Goal: Transaction & Acquisition: Book appointment/travel/reservation

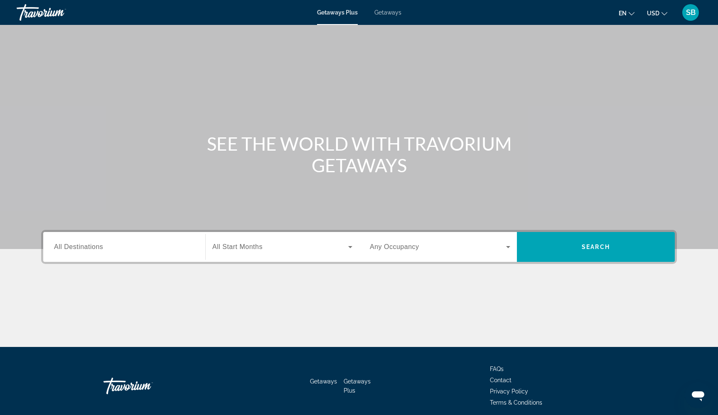
click at [383, 15] on span "Getaways" at bounding box center [387, 12] width 27 height 7
click at [77, 255] on div "Search widget" at bounding box center [124, 248] width 140 height 24
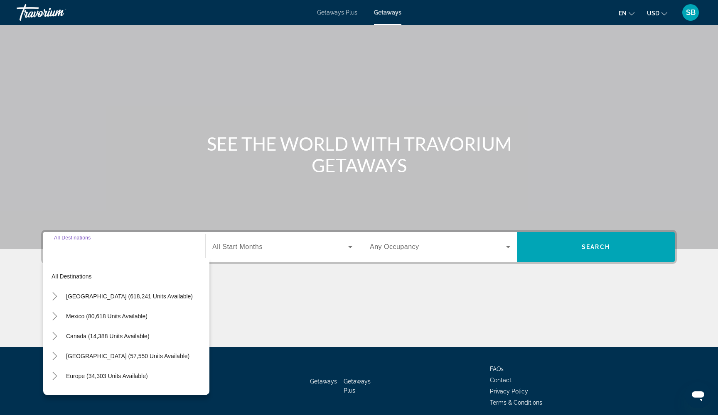
scroll to position [34, 0]
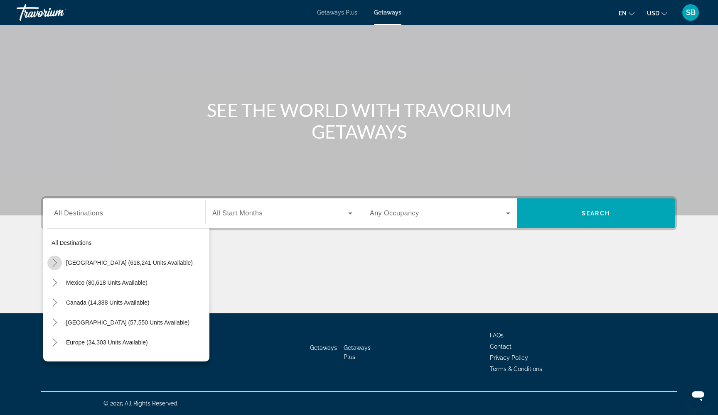
click at [57, 265] on icon "Toggle United States (618,241 units available)" at bounding box center [55, 263] width 8 height 8
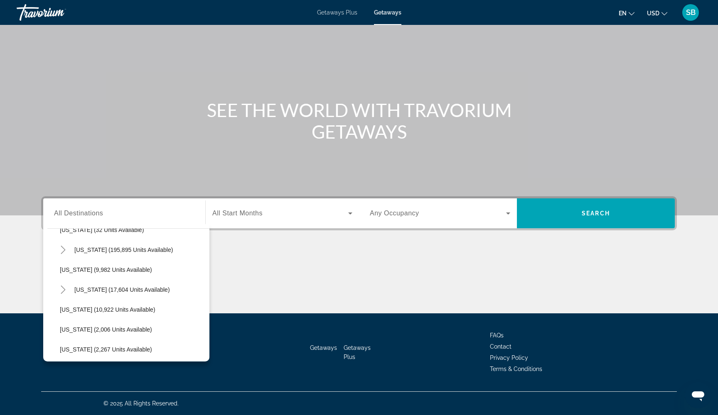
scroll to position [155, 0]
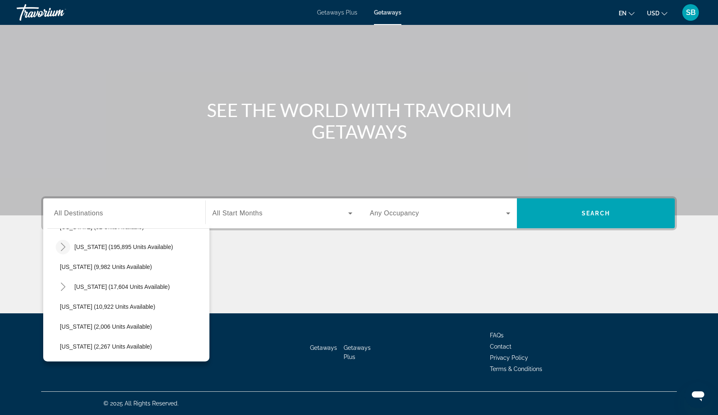
click at [65, 250] on icon "Toggle Florida (195,895 units available)" at bounding box center [63, 247] width 8 height 8
click at [92, 269] on span "[GEOGRAPHIC_DATA] (82,536 units available)" at bounding box center [129, 267] width 123 height 7
type input "**********"
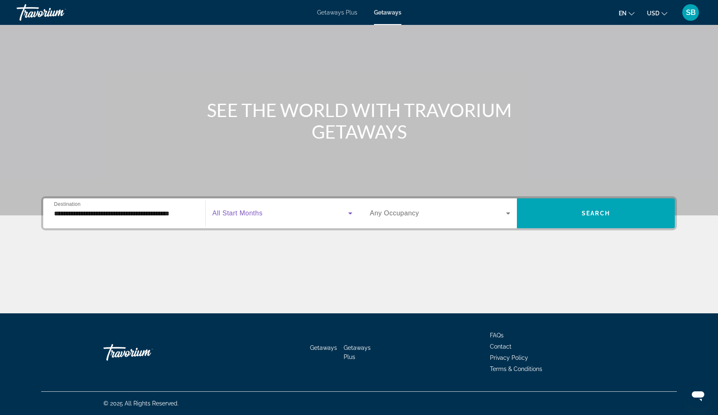
click at [284, 218] on span "Search widget" at bounding box center [280, 214] width 136 height 10
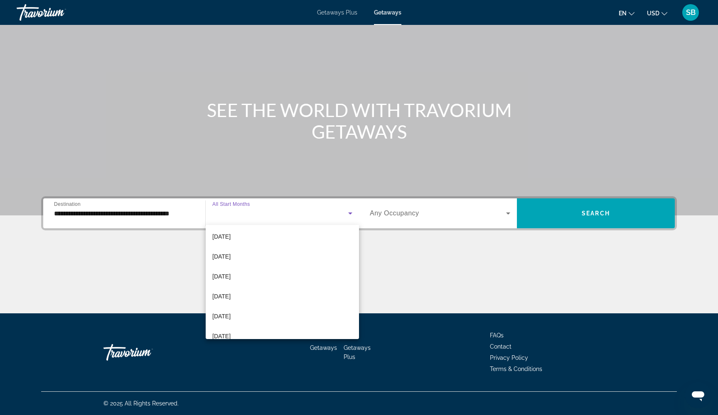
scroll to position [122, 0]
click at [248, 280] on mat-option "[DATE]" at bounding box center [282, 276] width 153 height 20
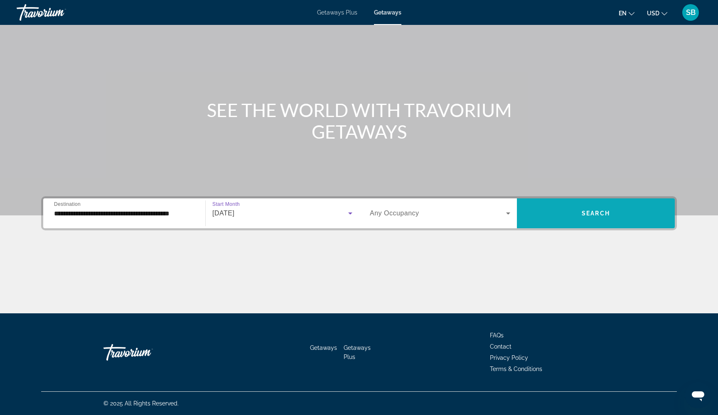
click at [562, 216] on span "Search widget" at bounding box center [596, 214] width 158 height 20
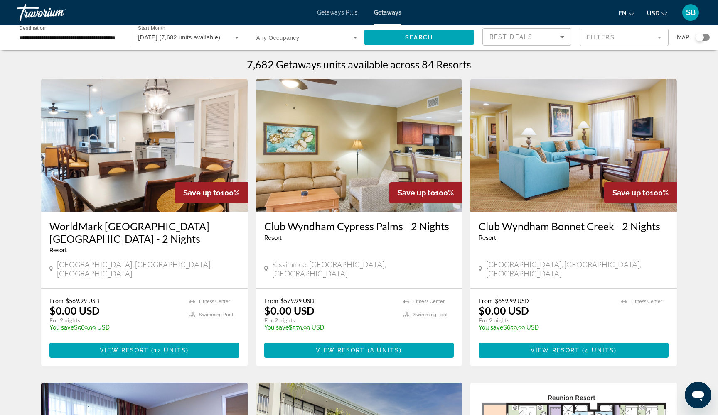
click at [619, 39] on mat-form-field "Filters" at bounding box center [624, 37] width 89 height 17
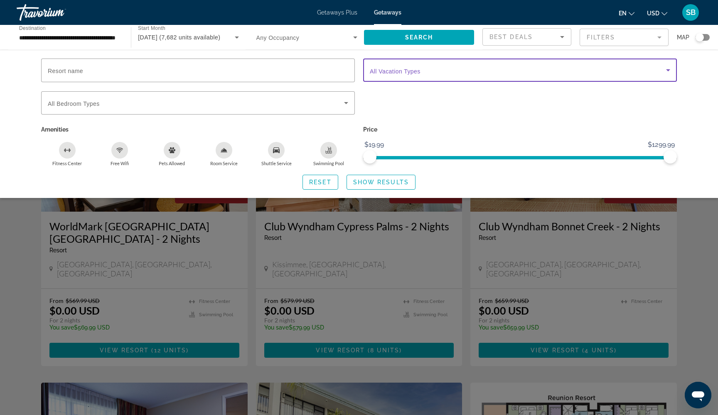
click at [548, 73] on span "Search widget" at bounding box center [518, 70] width 296 height 10
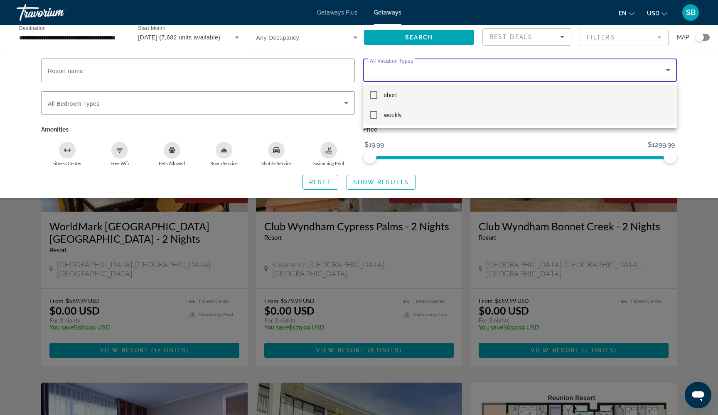
click at [375, 118] on mat-pseudo-checkbox at bounding box center [373, 114] width 7 height 7
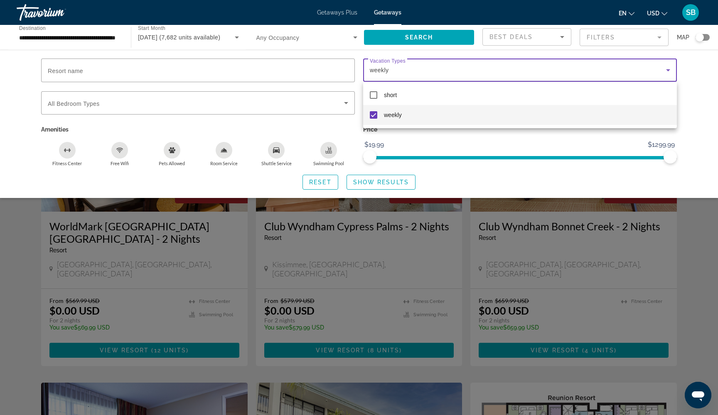
click at [366, 183] on div at bounding box center [359, 207] width 718 height 415
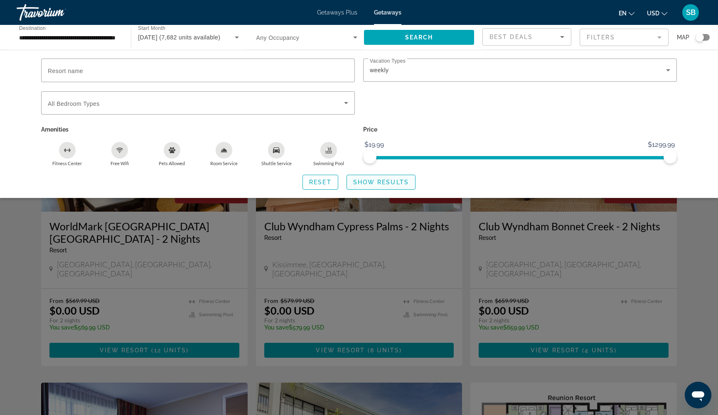
click at [366, 183] on span "Show Results" at bounding box center [381, 182] width 56 height 7
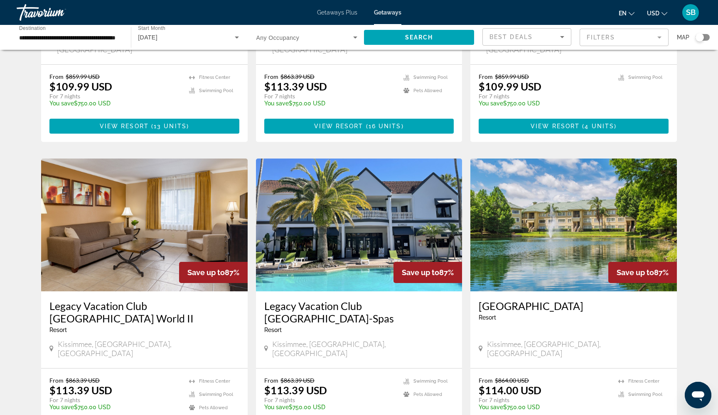
scroll to position [827, 0]
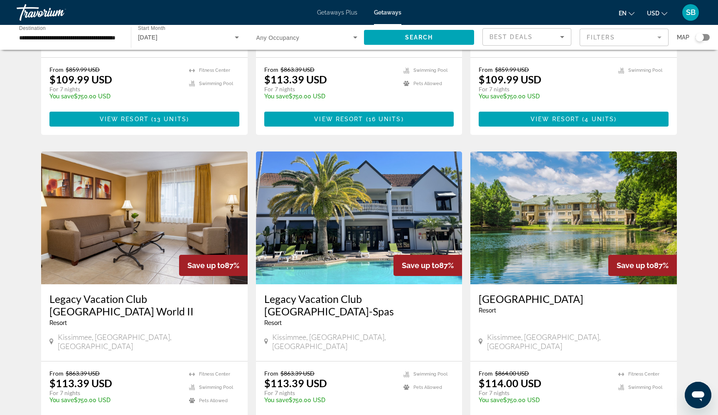
click at [521, 413] on span "Main content" at bounding box center [574, 423] width 190 height 20
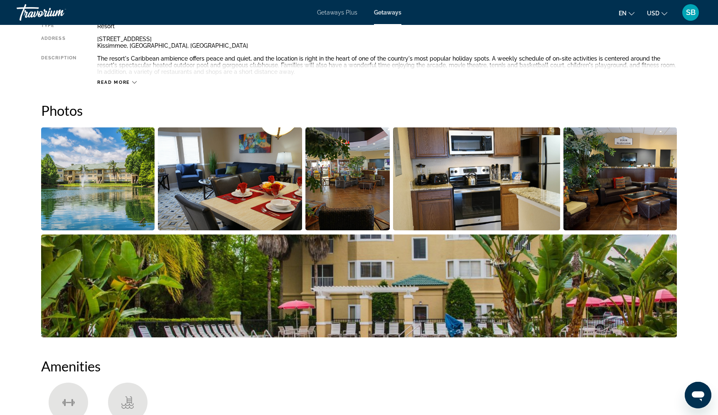
scroll to position [343, 0]
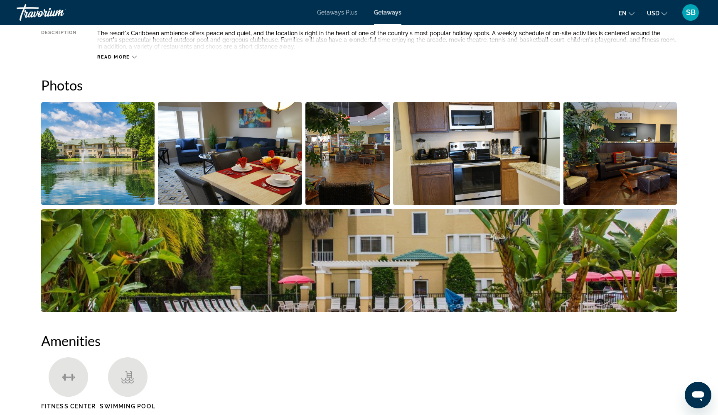
click at [126, 186] on img "Open full-screen image slider" at bounding box center [97, 153] width 113 height 103
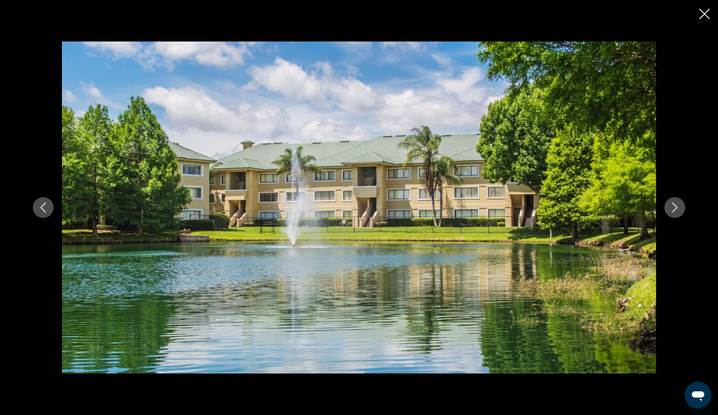
click at [678, 214] on button "Next image" at bounding box center [674, 207] width 21 height 21
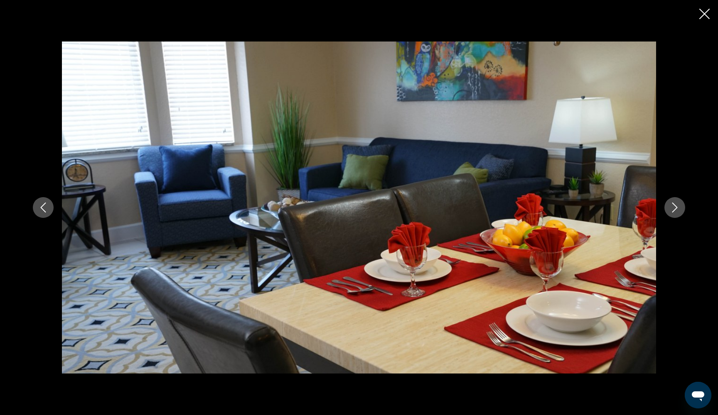
click at [678, 214] on button "Next image" at bounding box center [674, 207] width 21 height 21
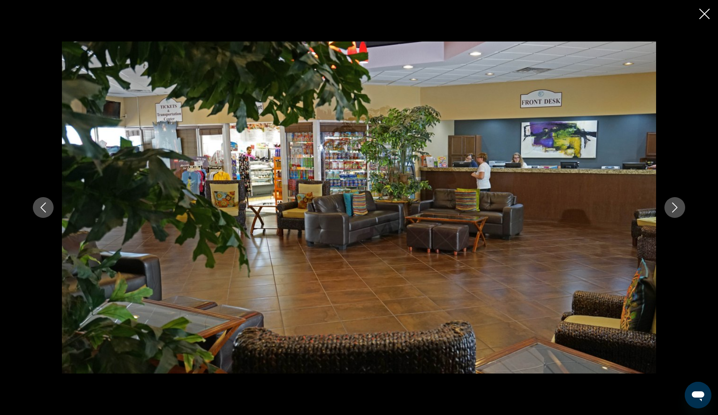
click at [678, 214] on button "Next image" at bounding box center [674, 207] width 21 height 21
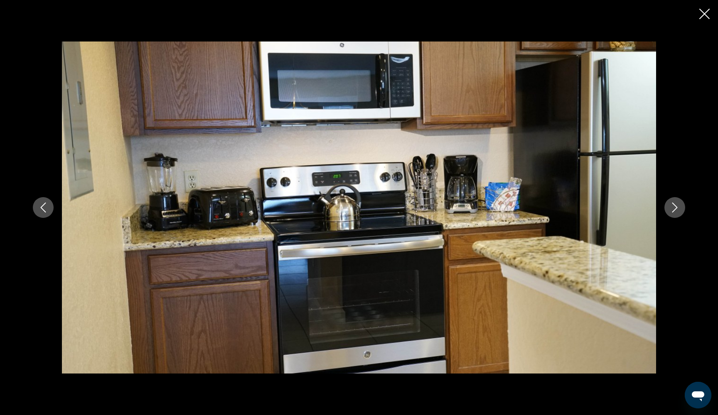
click at [678, 214] on button "Next image" at bounding box center [674, 207] width 21 height 21
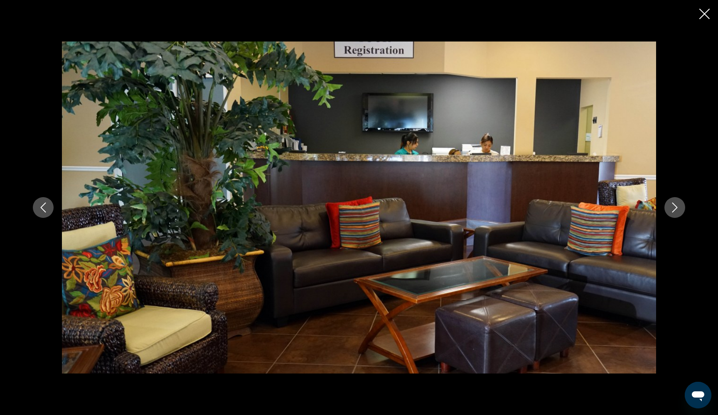
click at [678, 214] on button "Next image" at bounding box center [674, 207] width 21 height 21
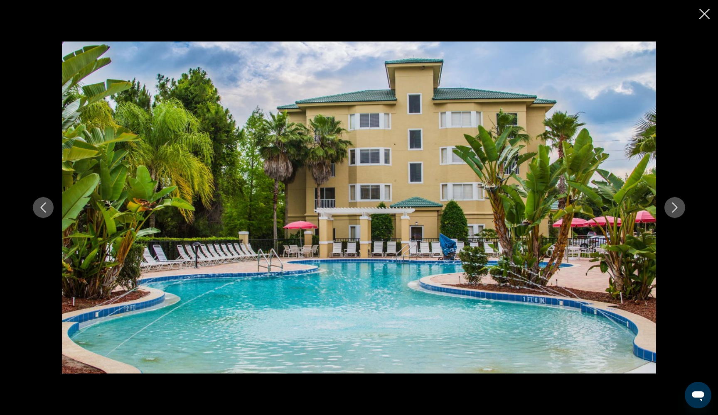
click at [678, 214] on button "Next image" at bounding box center [674, 207] width 21 height 21
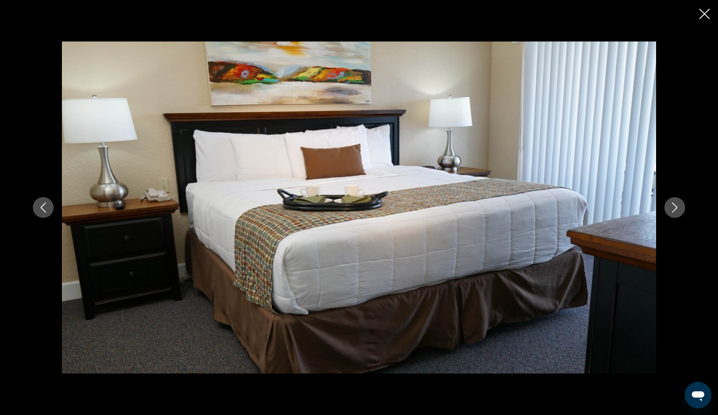
click at [678, 214] on button "Next image" at bounding box center [674, 207] width 21 height 21
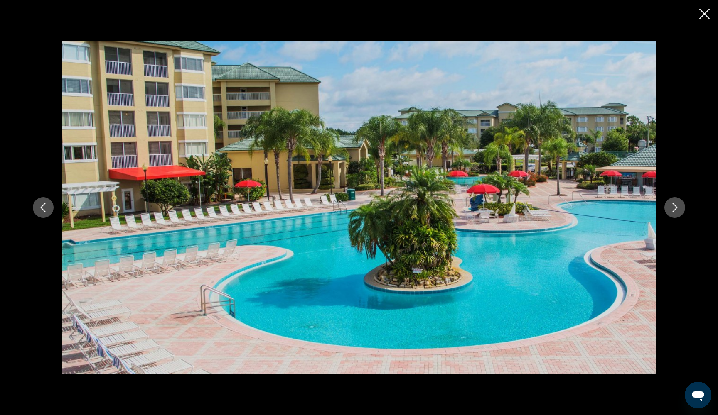
click at [680, 211] on button "Next image" at bounding box center [674, 207] width 21 height 21
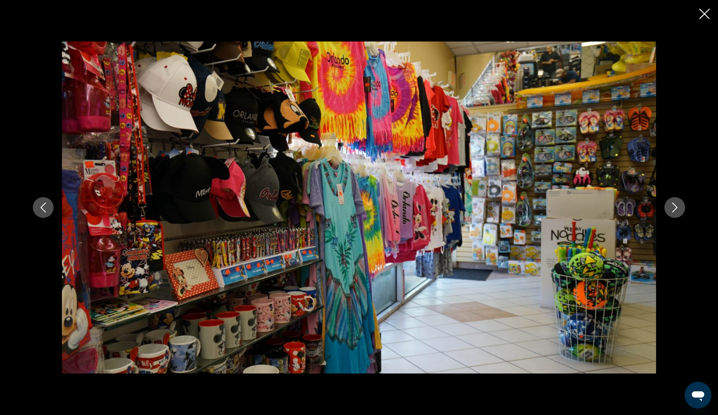
click at [680, 211] on button "Next image" at bounding box center [674, 207] width 21 height 21
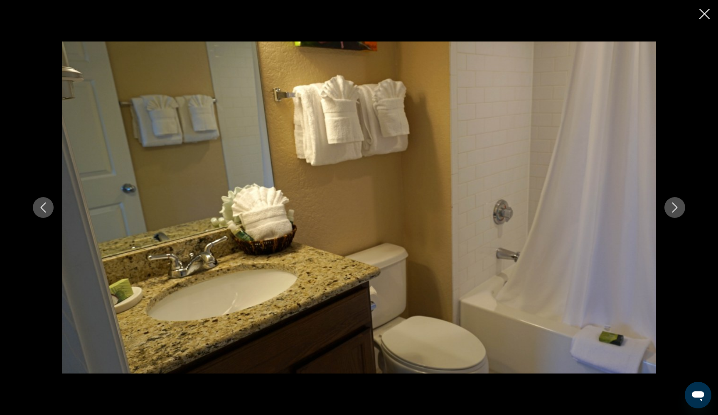
click at [702, 13] on icon "Close slideshow" at bounding box center [704, 14] width 10 height 10
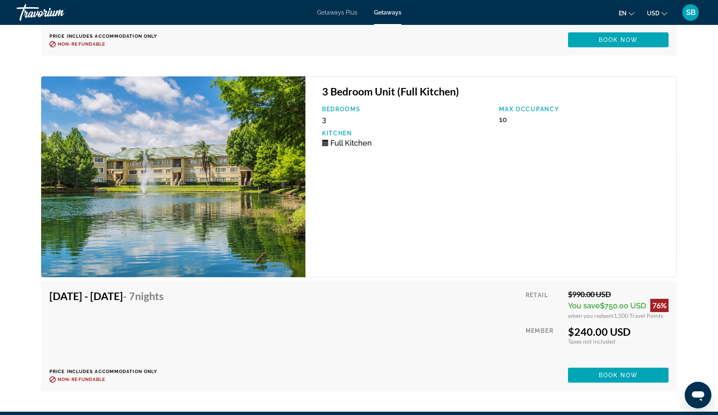
scroll to position [5859, 0]
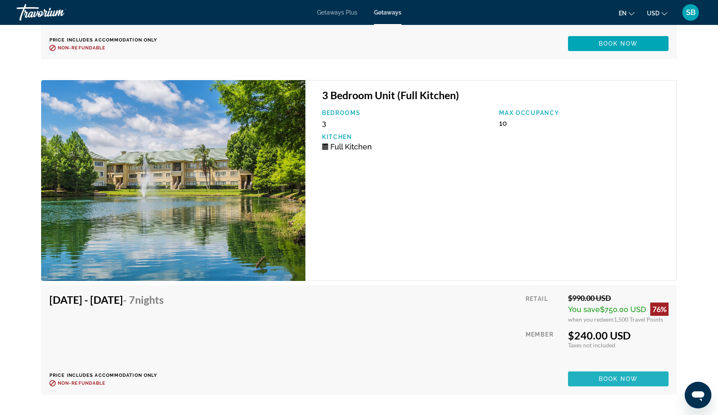
click at [589, 372] on span "Main content" at bounding box center [618, 379] width 101 height 20
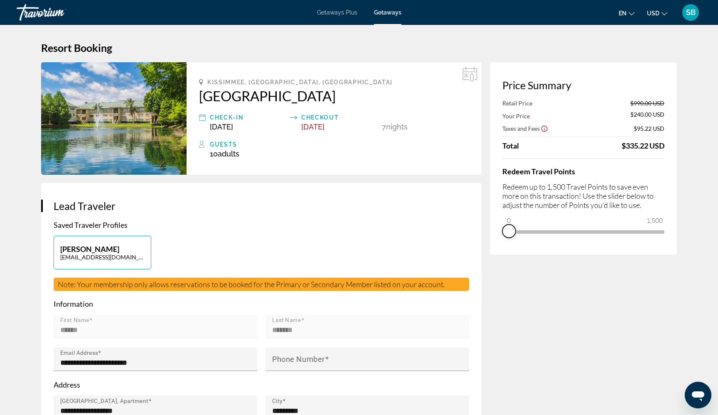
drag, startPoint x: 656, startPoint y: 245, endPoint x: 494, endPoint y: 240, distance: 162.5
click at [494, 240] on div "Price Summary Retail Price $990.00 USD Your Price $240.00 USD Taxes and Fees $9…" at bounding box center [583, 158] width 187 height 193
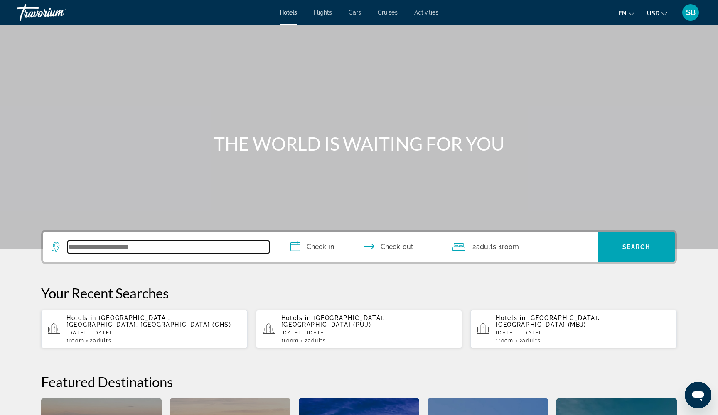
click at [145, 248] on input "Search widget" at bounding box center [168, 247] width 201 height 12
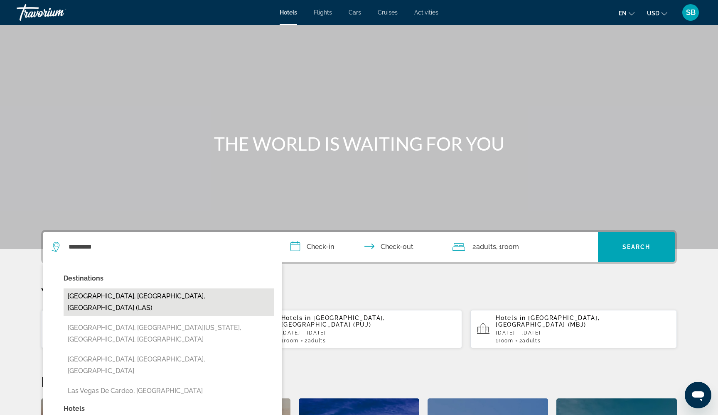
click at [96, 298] on button "[GEOGRAPHIC_DATA], [GEOGRAPHIC_DATA], [GEOGRAPHIC_DATA] (LAS)" at bounding box center [169, 302] width 210 height 27
type input "**********"
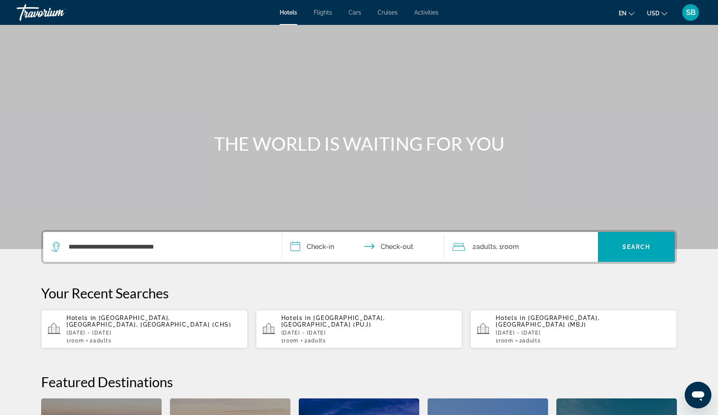
click at [316, 244] on input "**********" at bounding box center [364, 248] width 165 height 32
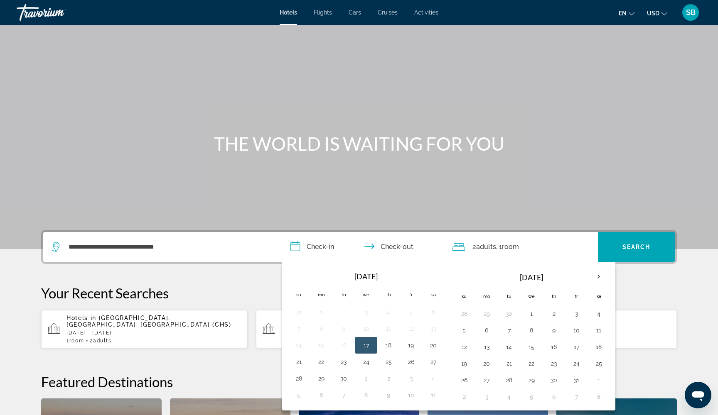
scroll to position [203, 0]
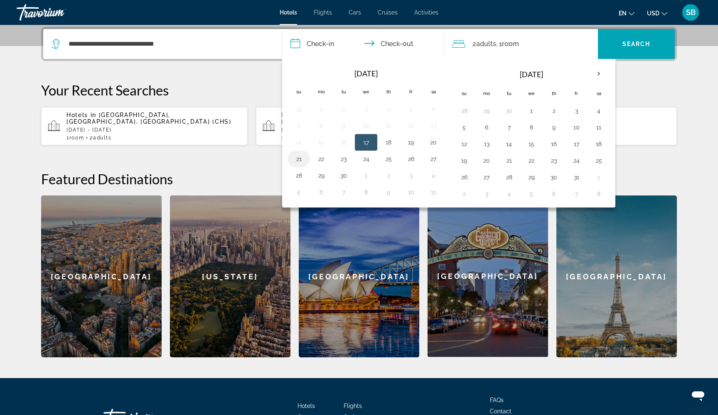
click at [298, 159] on button "21" at bounding box center [298, 159] width 13 height 12
click at [387, 160] on button "25" at bounding box center [388, 159] width 13 height 12
type input "**********"
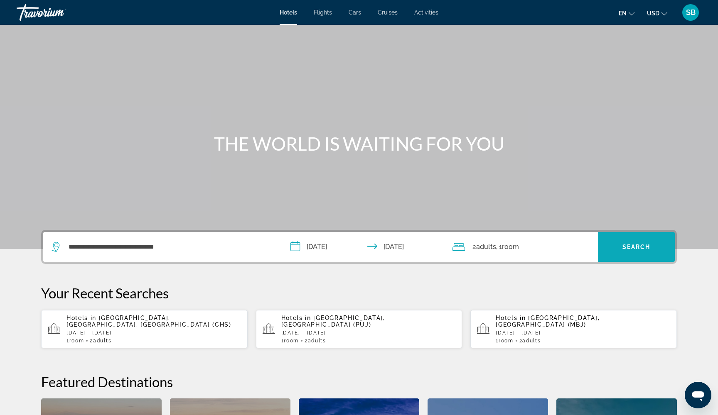
scroll to position [0, 0]
click at [618, 254] on span "Search widget" at bounding box center [636, 247] width 77 height 20
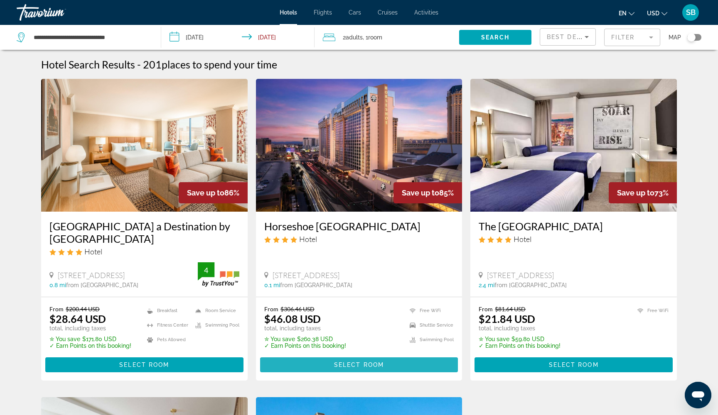
click at [326, 363] on span "Main content" at bounding box center [359, 365] width 198 height 20
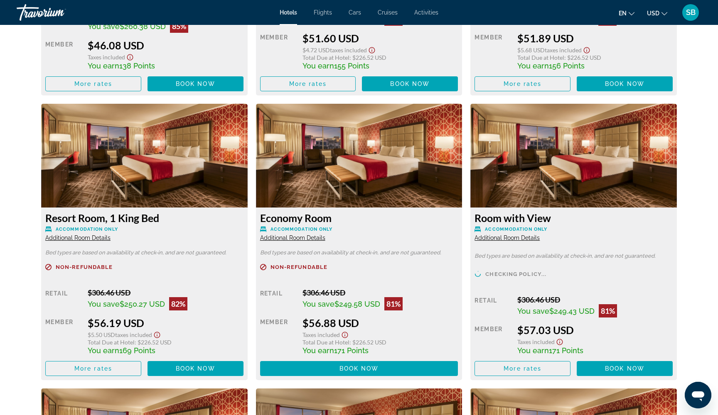
scroll to position [1363, 0]
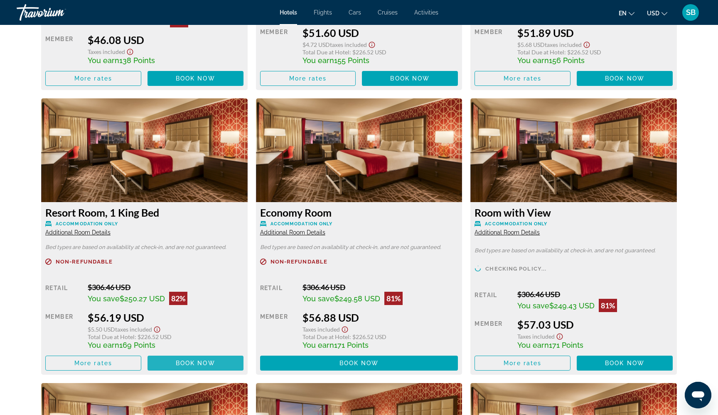
click at [194, 366] on span "Book now" at bounding box center [195, 363] width 39 height 7
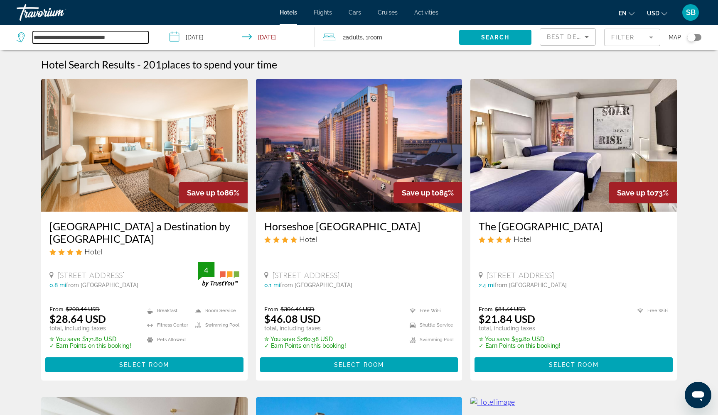
click at [121, 37] on input "**********" at bounding box center [90, 37] width 115 height 12
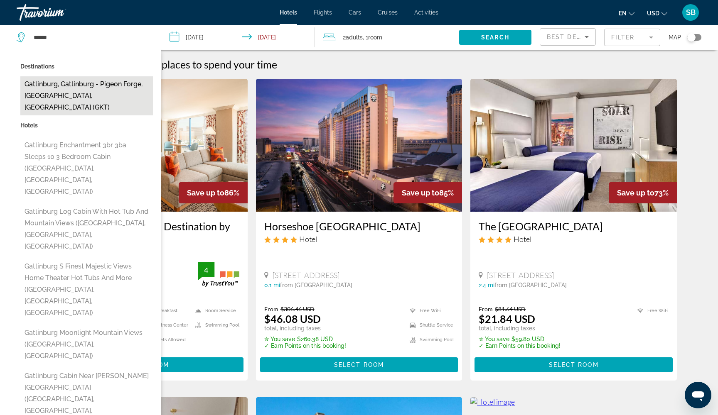
click at [79, 93] on button "Gatlinburg, Gatlinburg - Pigeon Forge, TN, United States (GKT)" at bounding box center [86, 95] width 133 height 39
type input "**********"
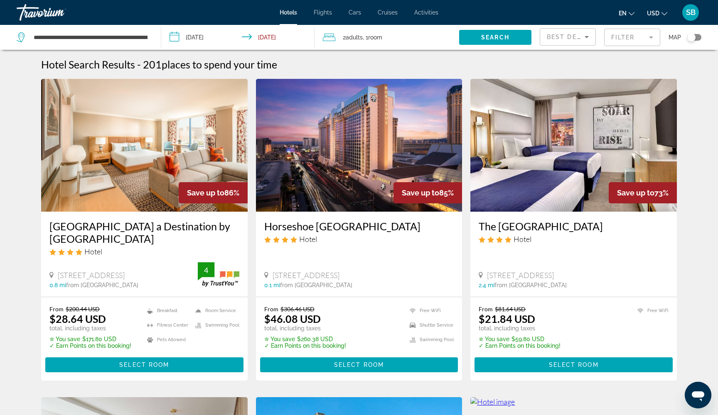
click at [186, 34] on input "**********" at bounding box center [239, 38] width 156 height 27
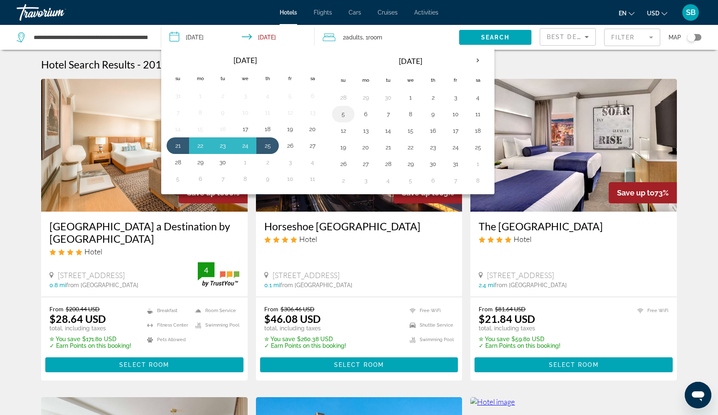
click at [341, 118] on button "5" at bounding box center [342, 114] width 13 height 12
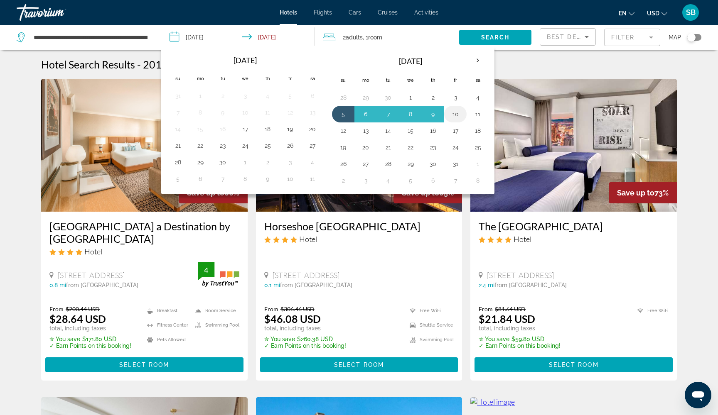
click at [453, 115] on button "10" at bounding box center [455, 114] width 13 height 12
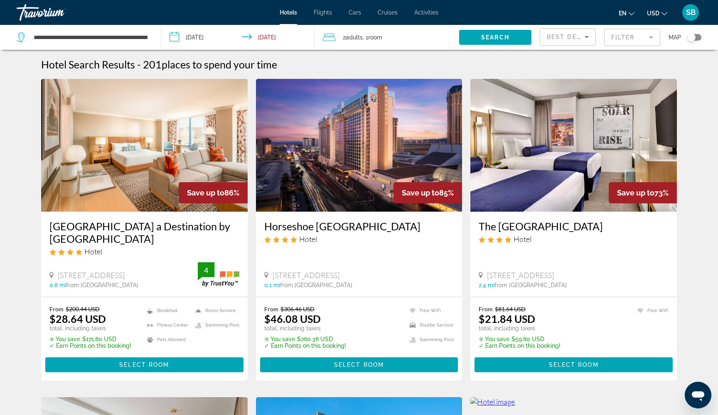
click at [230, 33] on input "**********" at bounding box center [239, 38] width 156 height 27
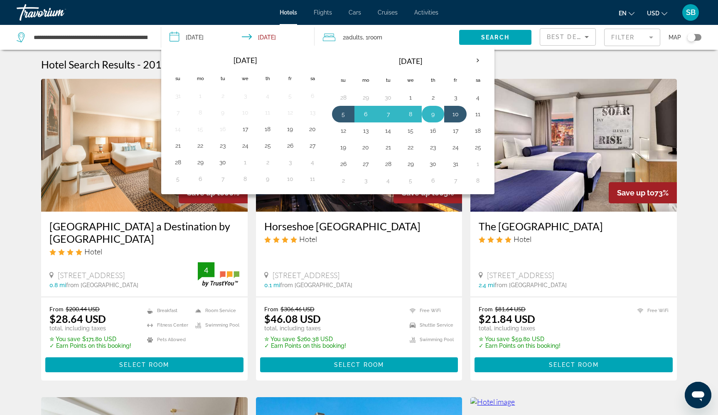
click at [436, 115] on button "9" at bounding box center [432, 114] width 13 height 12
click at [362, 132] on button "13" at bounding box center [365, 131] width 13 height 12
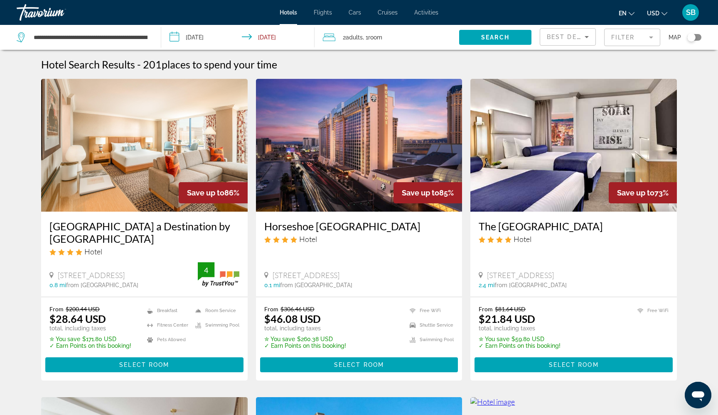
click at [270, 40] on input "**********" at bounding box center [239, 38] width 156 height 27
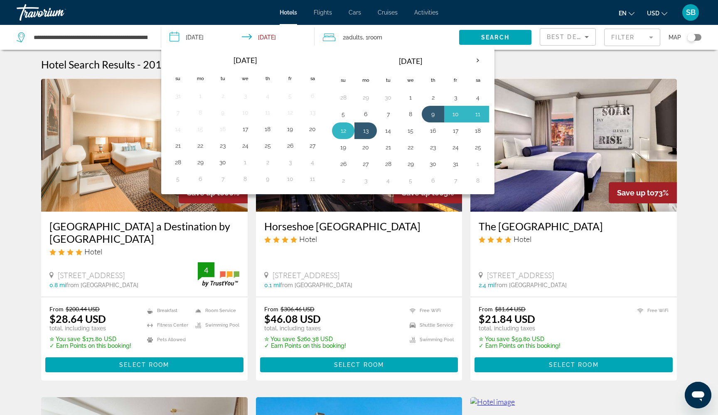
click at [342, 133] on button "12" at bounding box center [342, 131] width 13 height 12
click at [434, 117] on button "9" at bounding box center [432, 114] width 13 height 12
type input "**********"
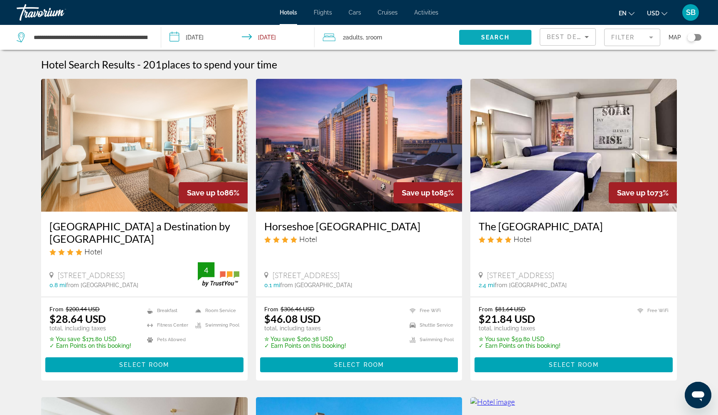
click at [491, 37] on span "Search" at bounding box center [495, 37] width 28 height 7
